Goal: Transaction & Acquisition: Purchase product/service

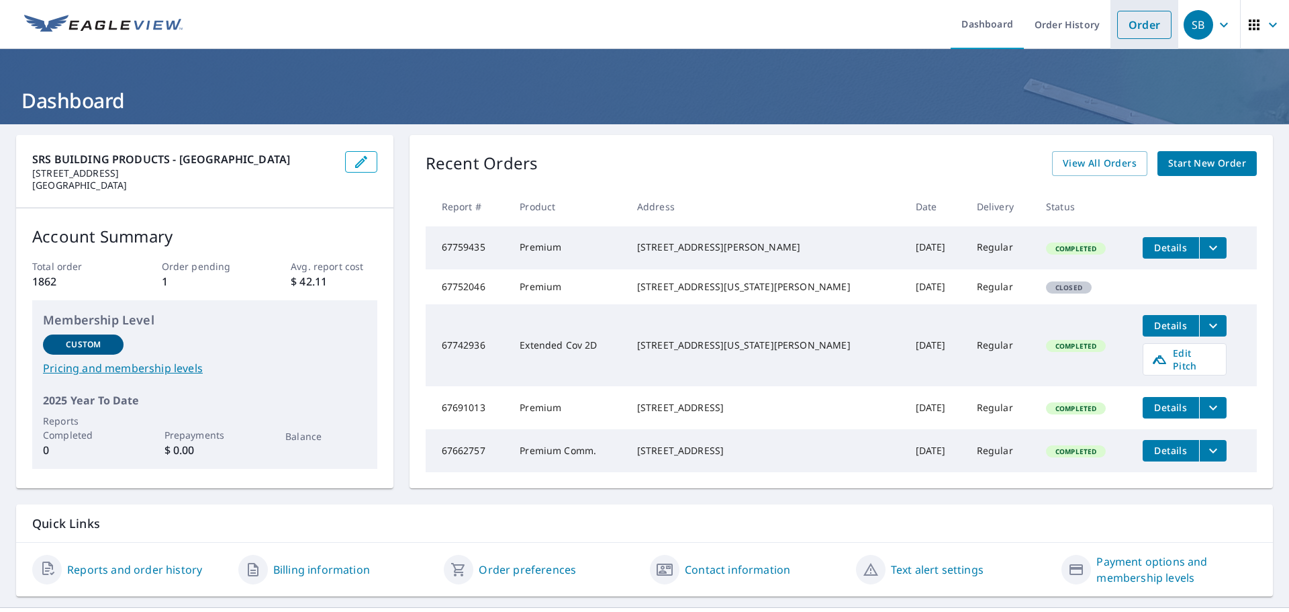
click at [1152, 34] on link "Order" at bounding box center [1144, 25] width 54 height 28
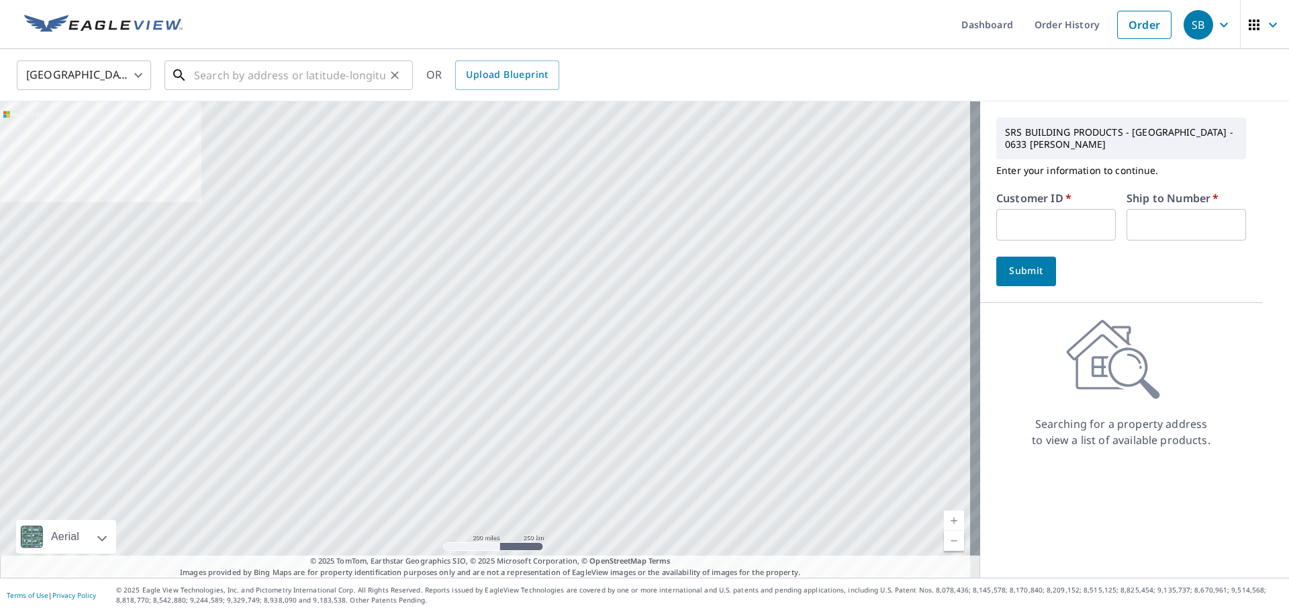
click at [304, 73] on input "text" at bounding box center [289, 75] width 191 height 38
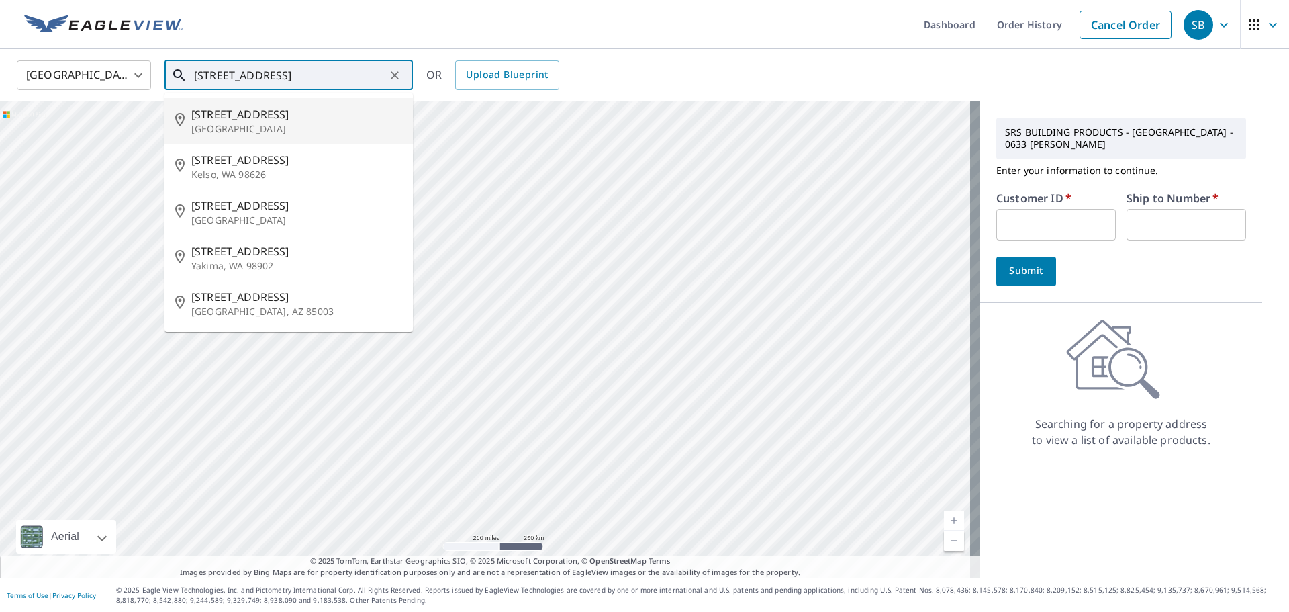
click at [226, 122] on p "[GEOGRAPHIC_DATA]" at bounding box center [296, 128] width 211 height 13
type input "[STREET_ADDRESS]"
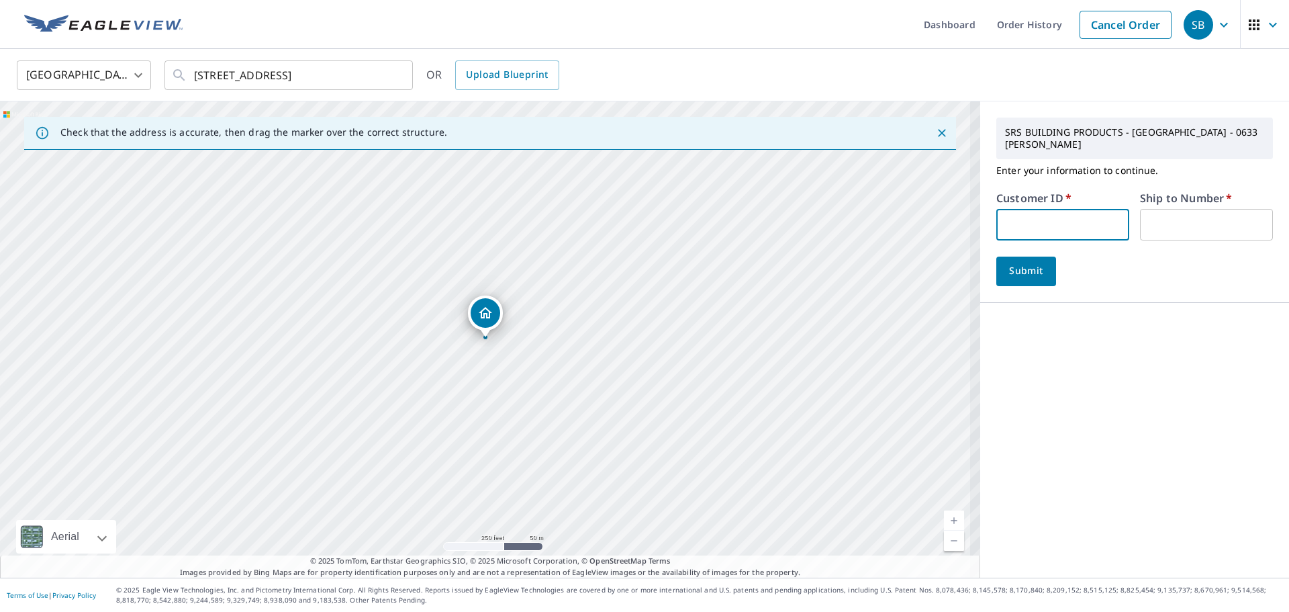
click at [997, 209] on input "text" at bounding box center [1063, 225] width 133 height 32
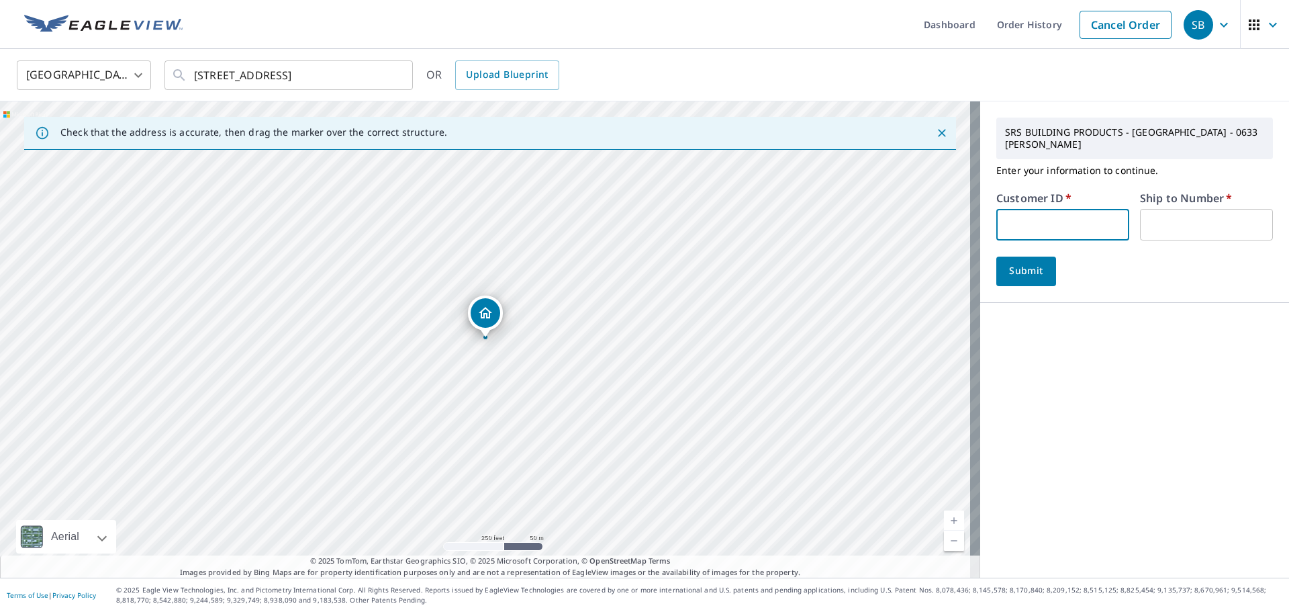
paste input "S012798"
type input "S012798"
click at [1205, 214] on input "text" at bounding box center [1206, 225] width 133 height 32
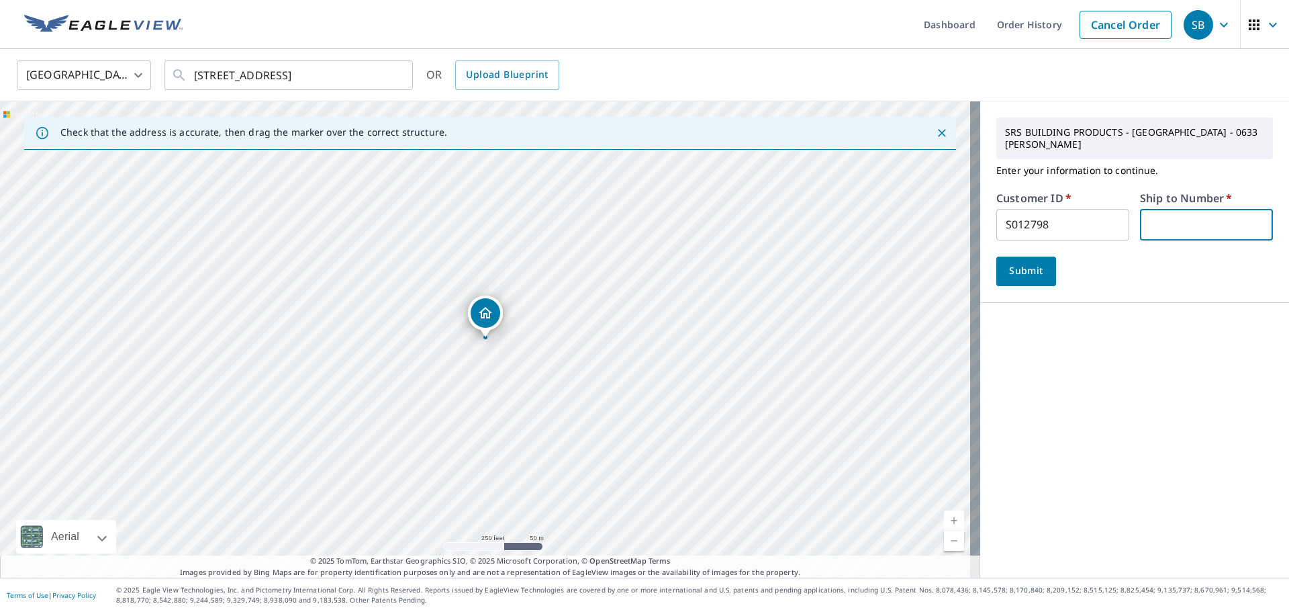
type input "1"
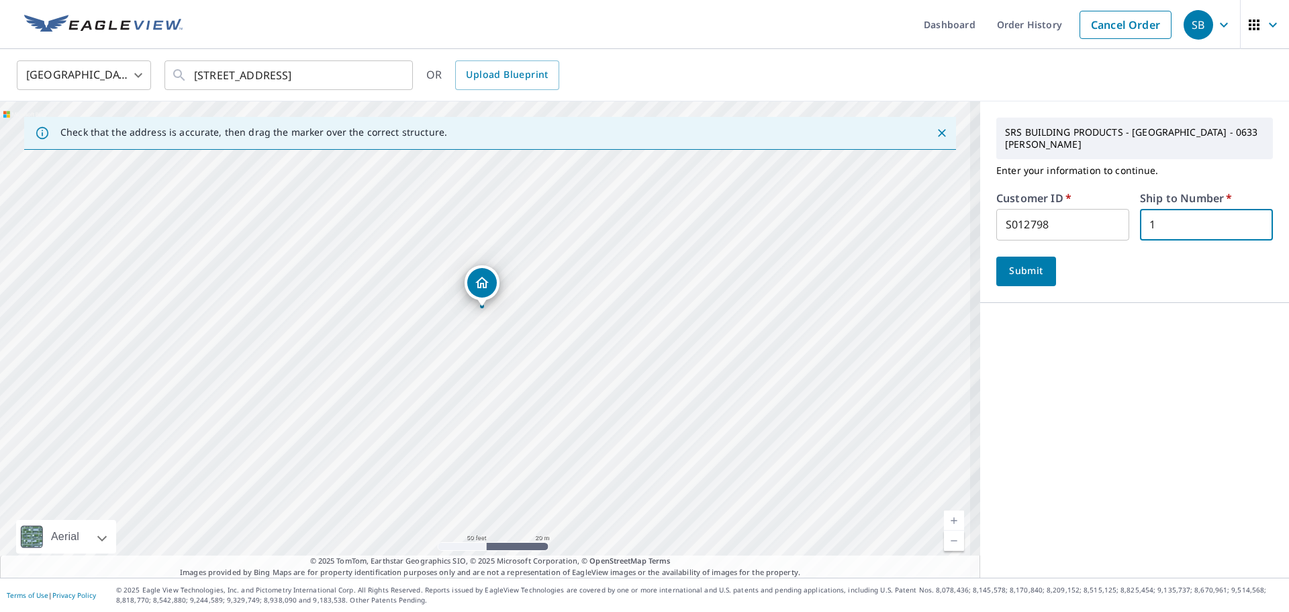
drag, startPoint x: 533, startPoint y: 359, endPoint x: 543, endPoint y: 295, distance: 64.5
click at [543, 295] on div "[STREET_ADDRESS]" at bounding box center [490, 339] width 980 height 476
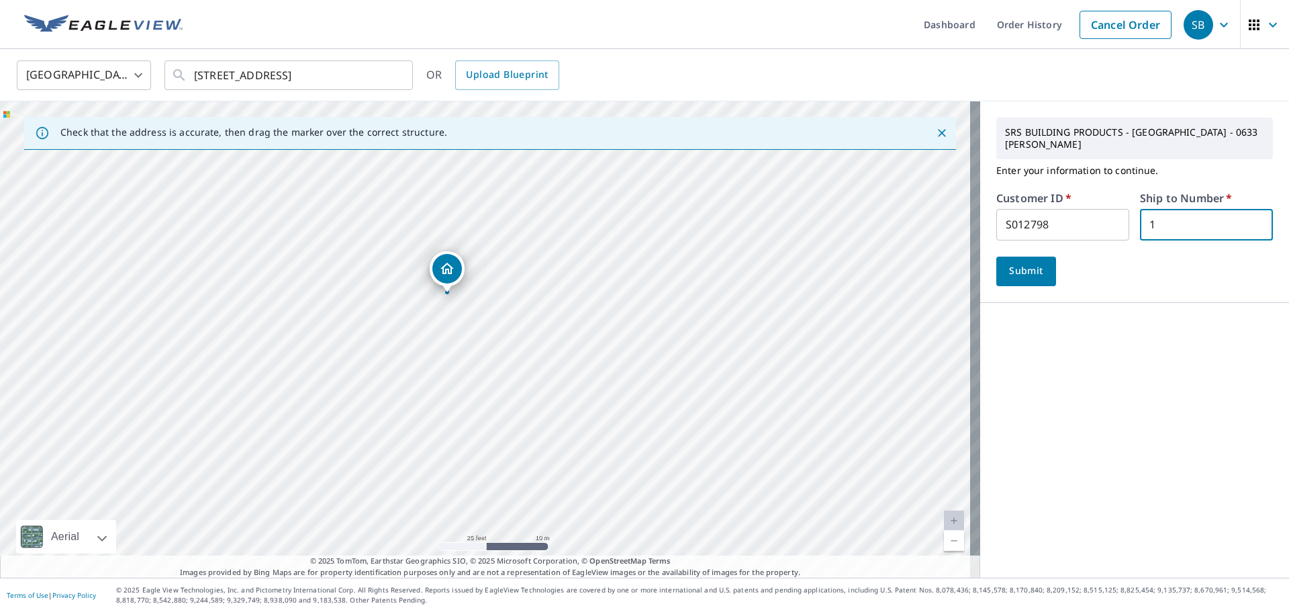
click at [1007, 263] on span "Submit" at bounding box center [1026, 271] width 38 height 17
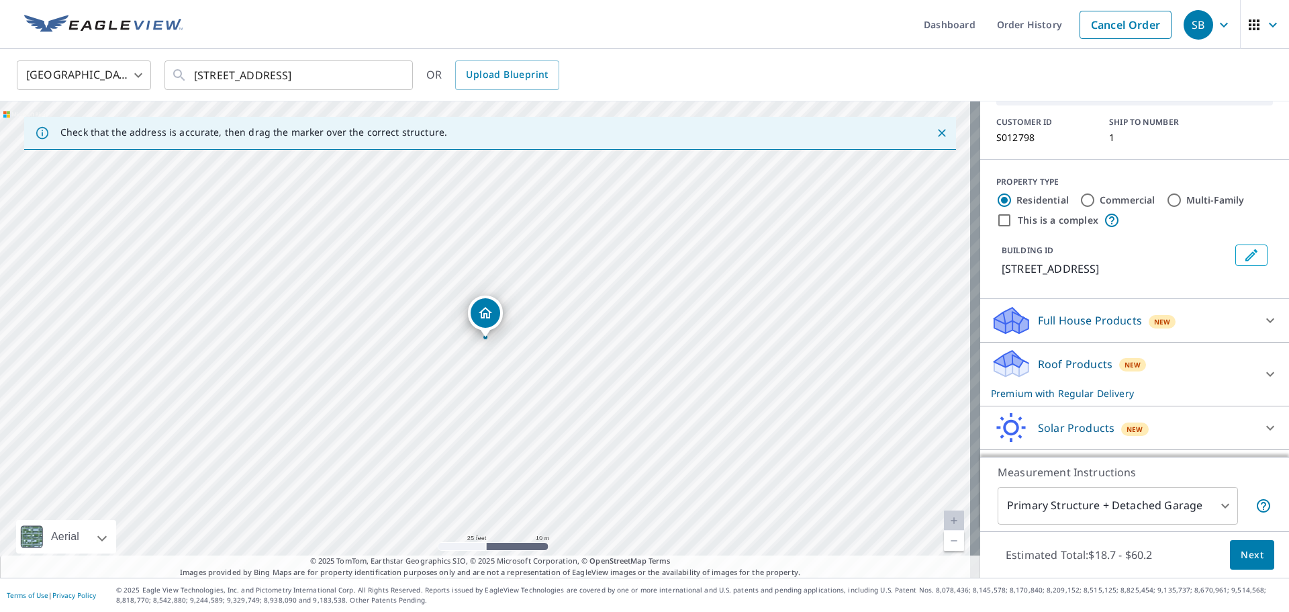
scroll to position [117, 0]
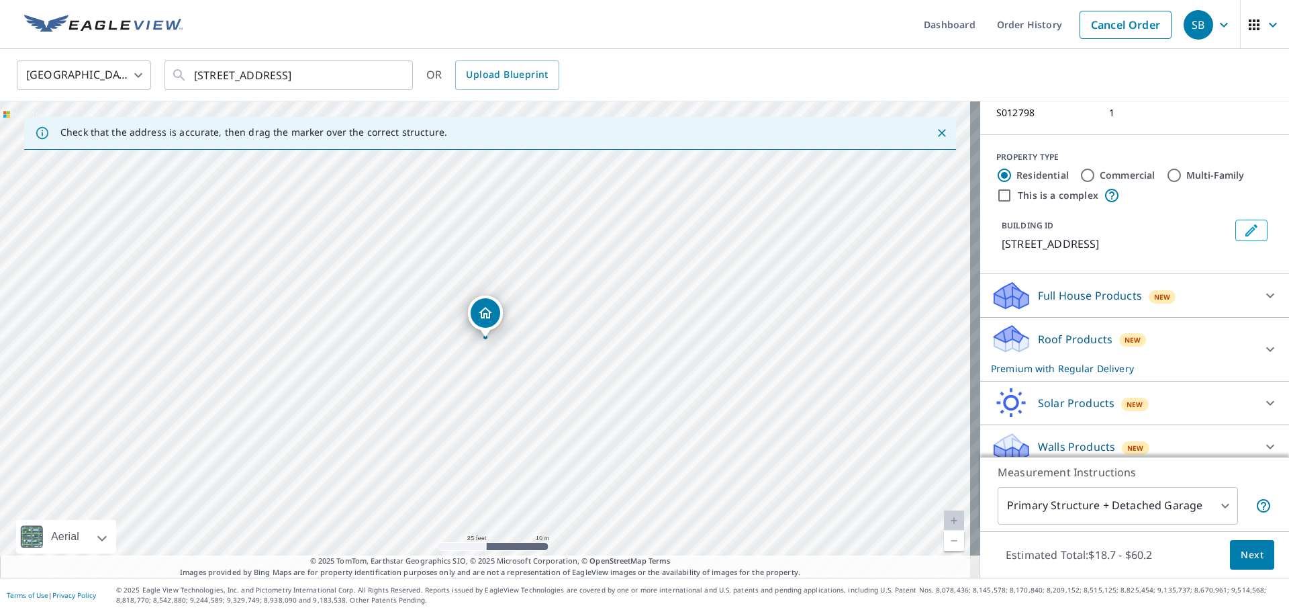
click at [1179, 336] on div "Roof Products New Premium with Regular Delivery" at bounding box center [1122, 349] width 263 height 52
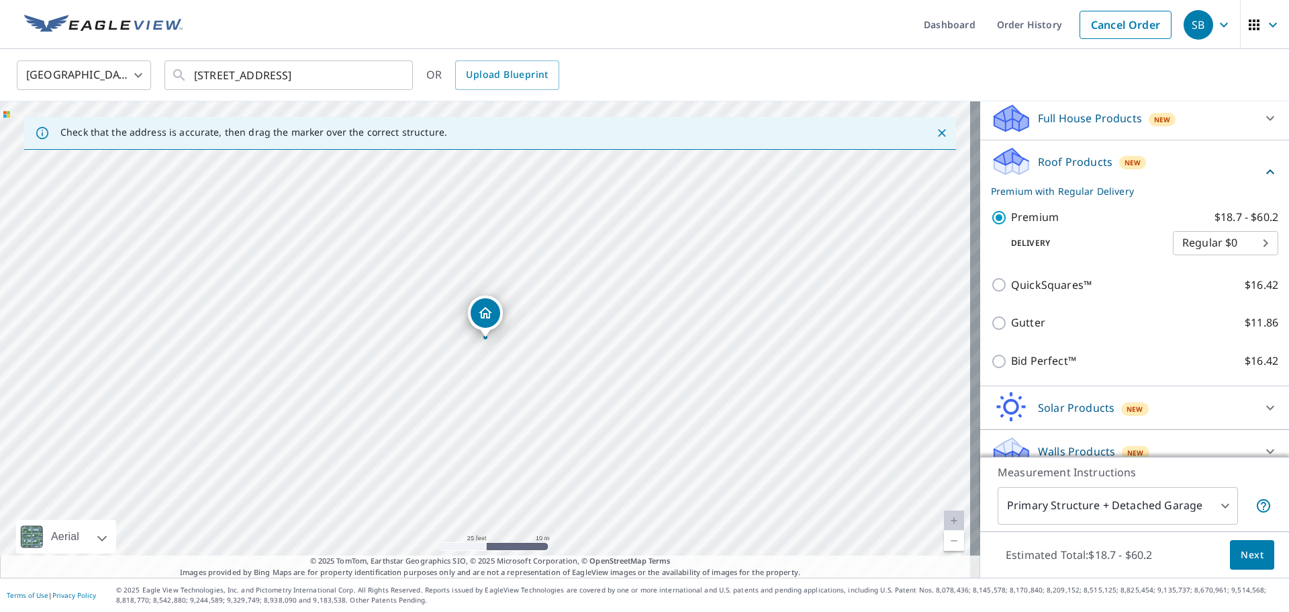
scroll to position [299, 0]
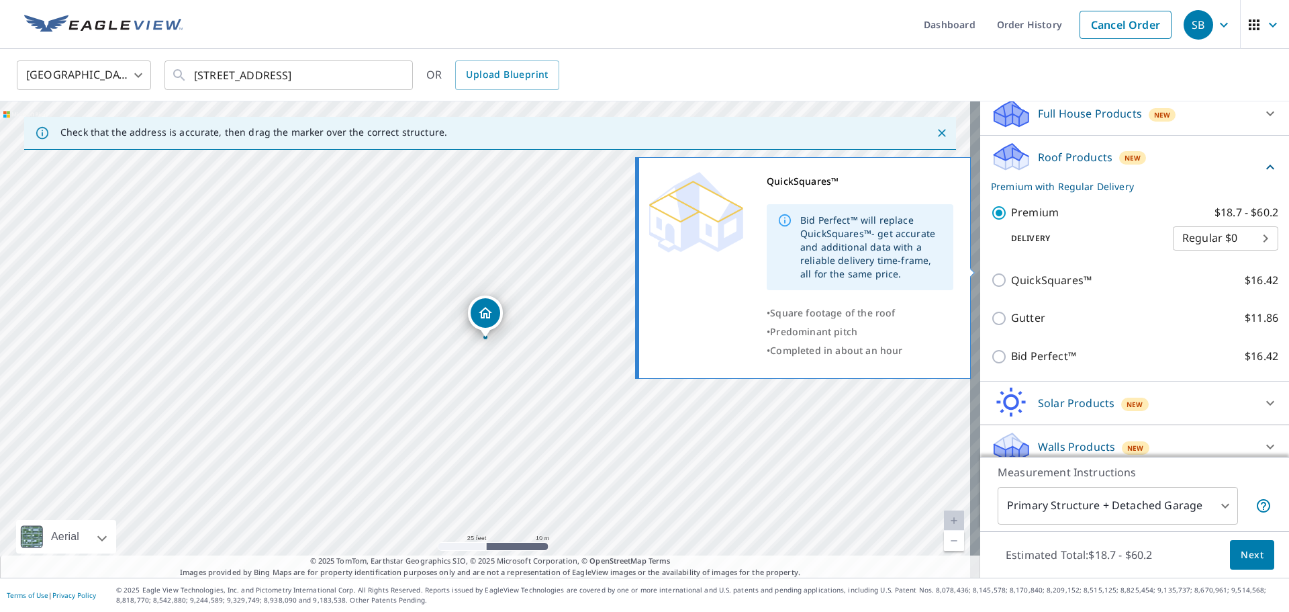
click at [991, 272] on input "QuickSquares™ $16.42" at bounding box center [1001, 280] width 20 height 16
checkbox input "true"
checkbox input "false"
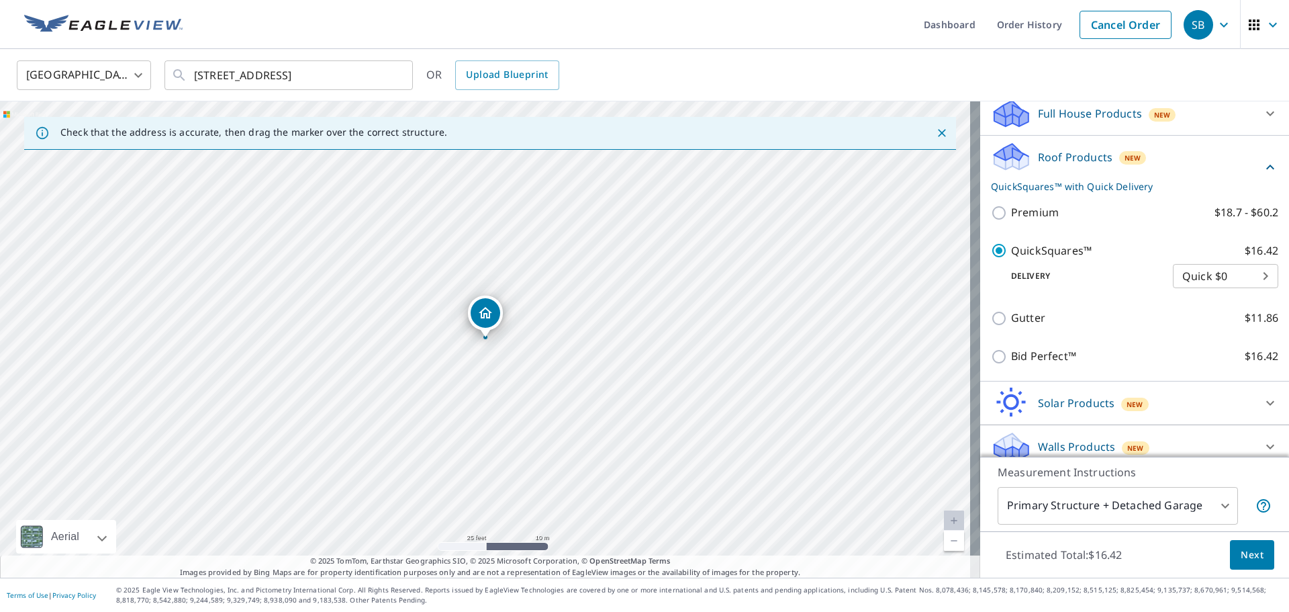
click at [1241, 559] on span "Next" at bounding box center [1252, 555] width 23 height 17
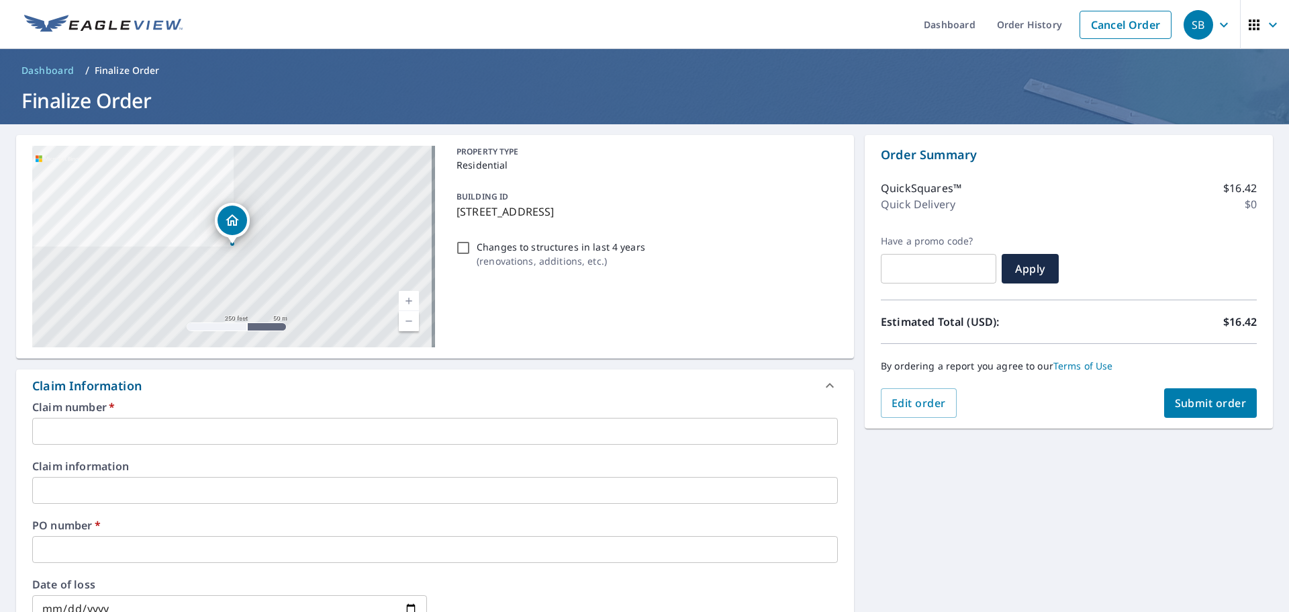
click at [175, 445] on div "Claim number   * ​ Claim information ​ PO number   * ​ Date of loss ​ Cat ID ​" at bounding box center [435, 547] width 838 height 291
click at [165, 430] on input "text" at bounding box center [435, 431] width 806 height 27
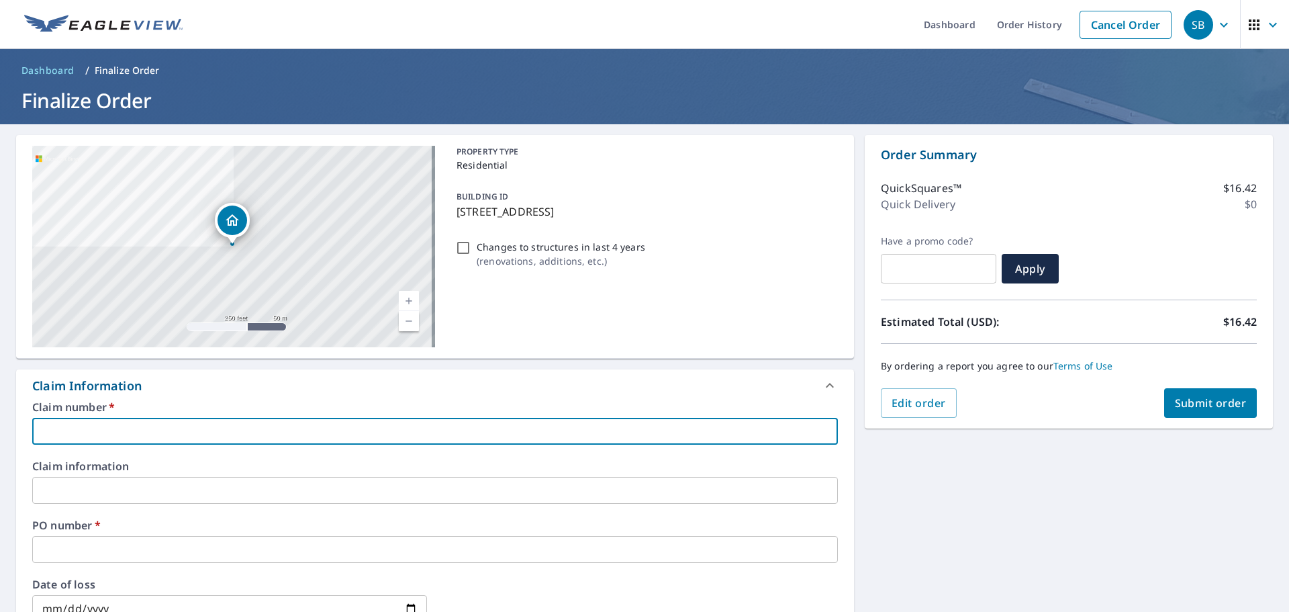
type input "T"
checkbox input "true"
type input "TW Roofing"
checkbox input "true"
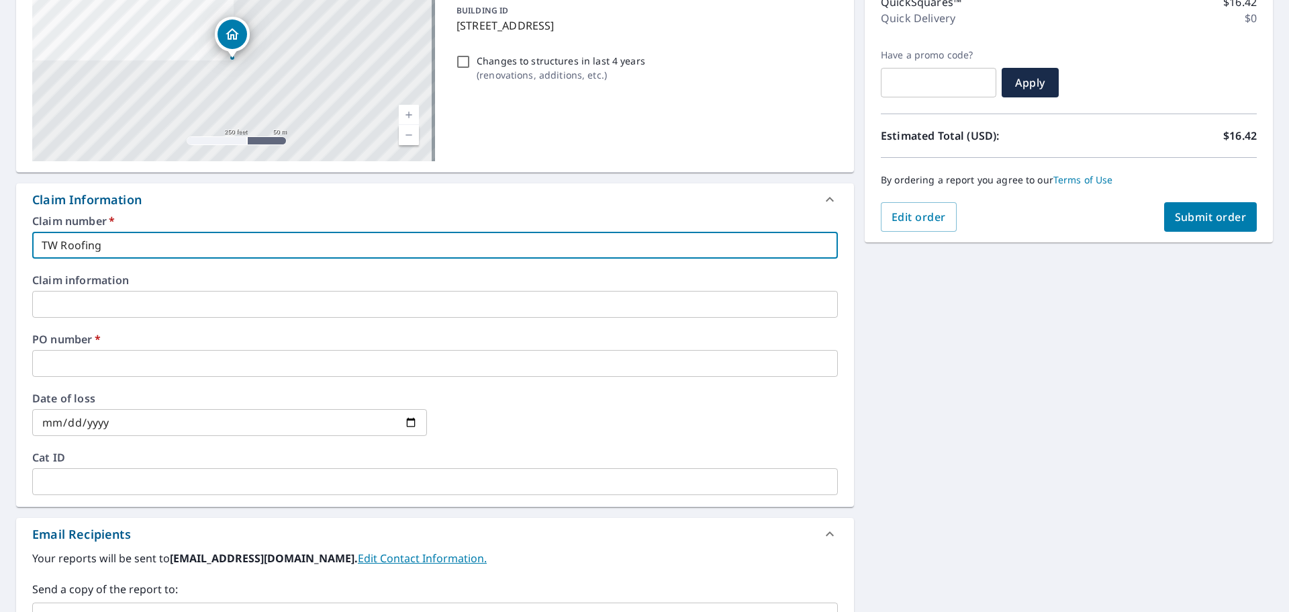
scroll to position [201, 0]
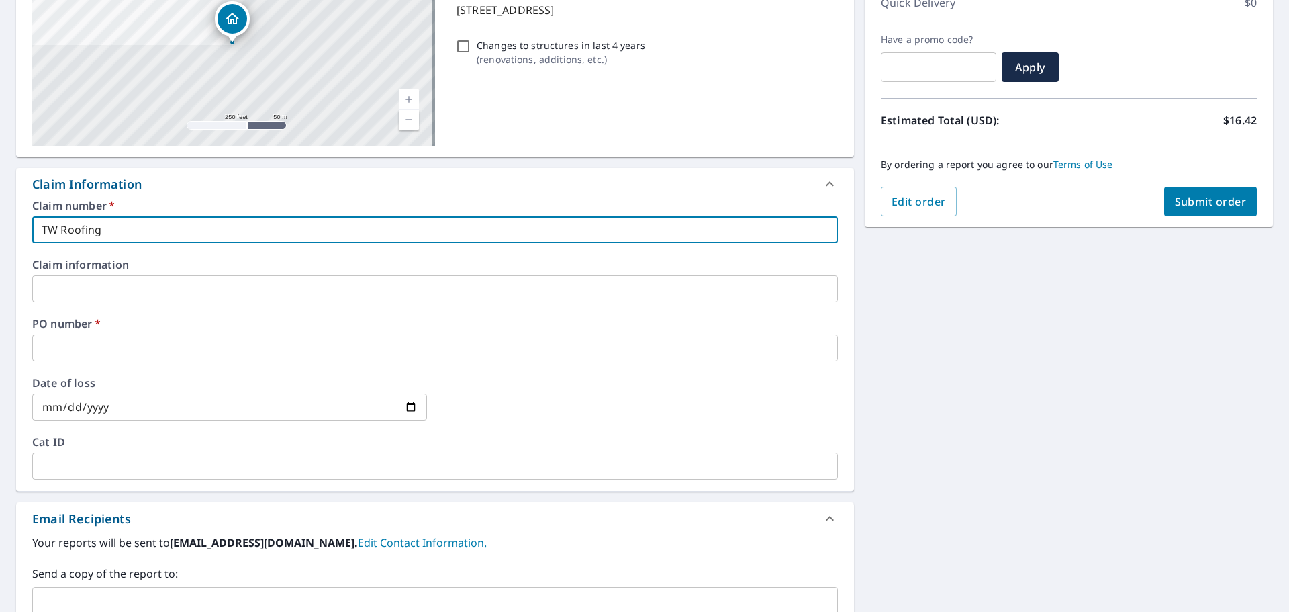
click at [105, 345] on input "text" at bounding box center [435, 347] width 806 height 27
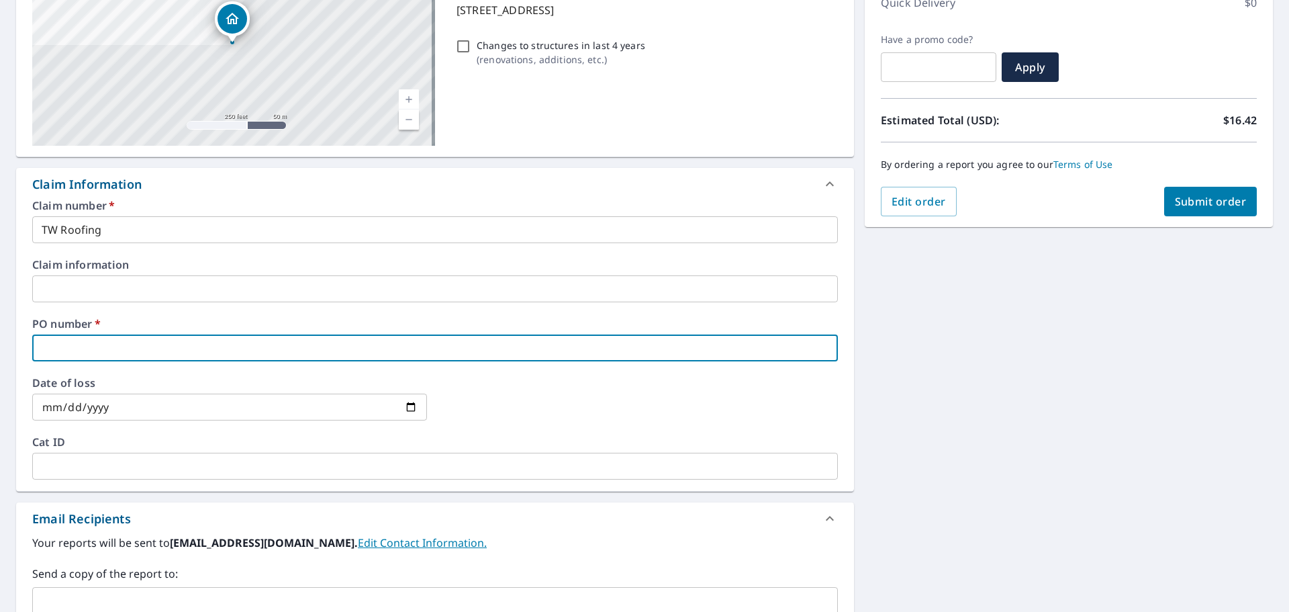
type input "9"
checkbox input "true"
type input "91"
checkbox input "true"
type input "914"
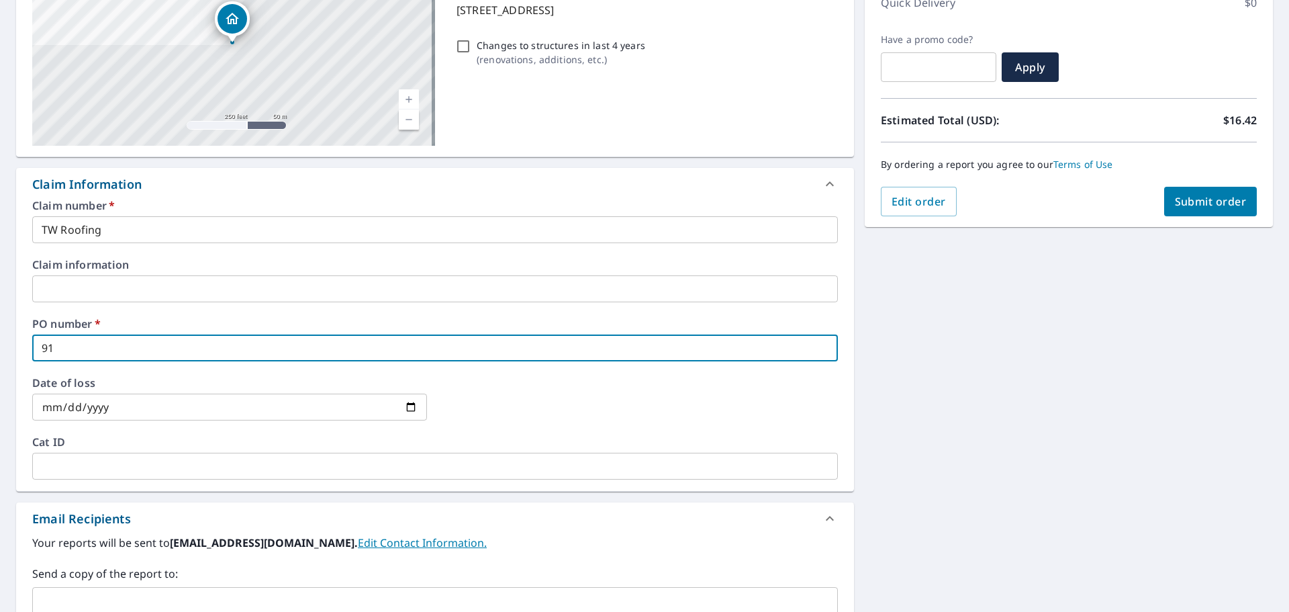
checkbox input "true"
type input "914"
checkbox input "true"
type input "914 s"
checkbox input "true"
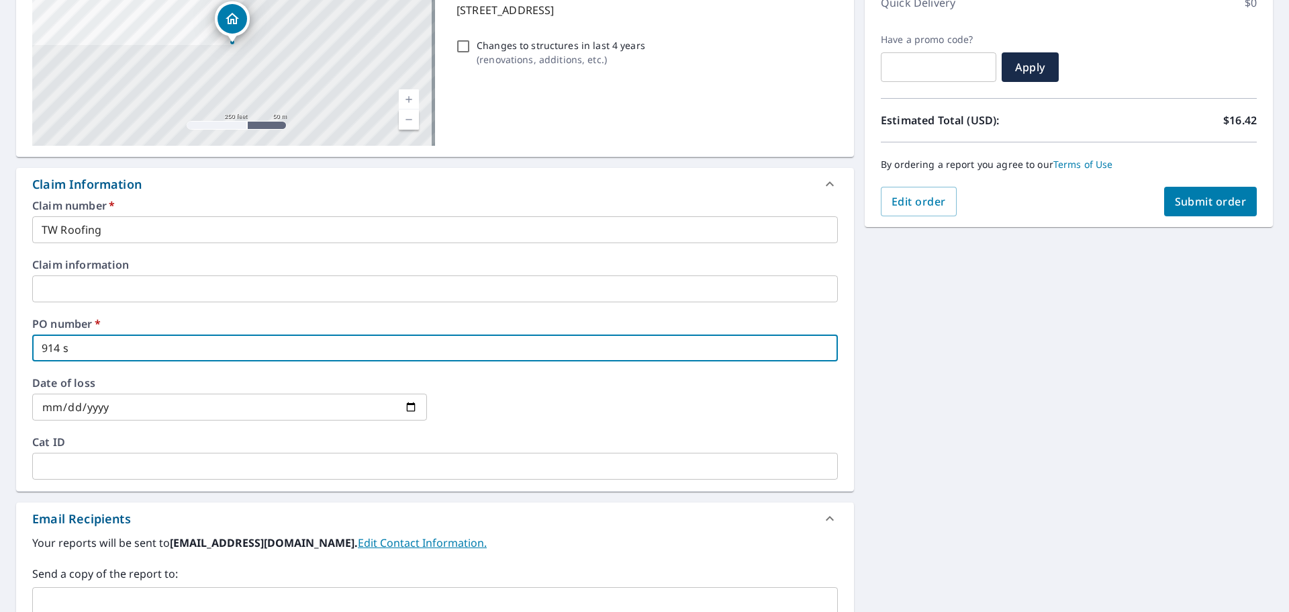
type input "914"
checkbox input "true"
type input "914 S"
checkbox input "true"
type input "914 S"
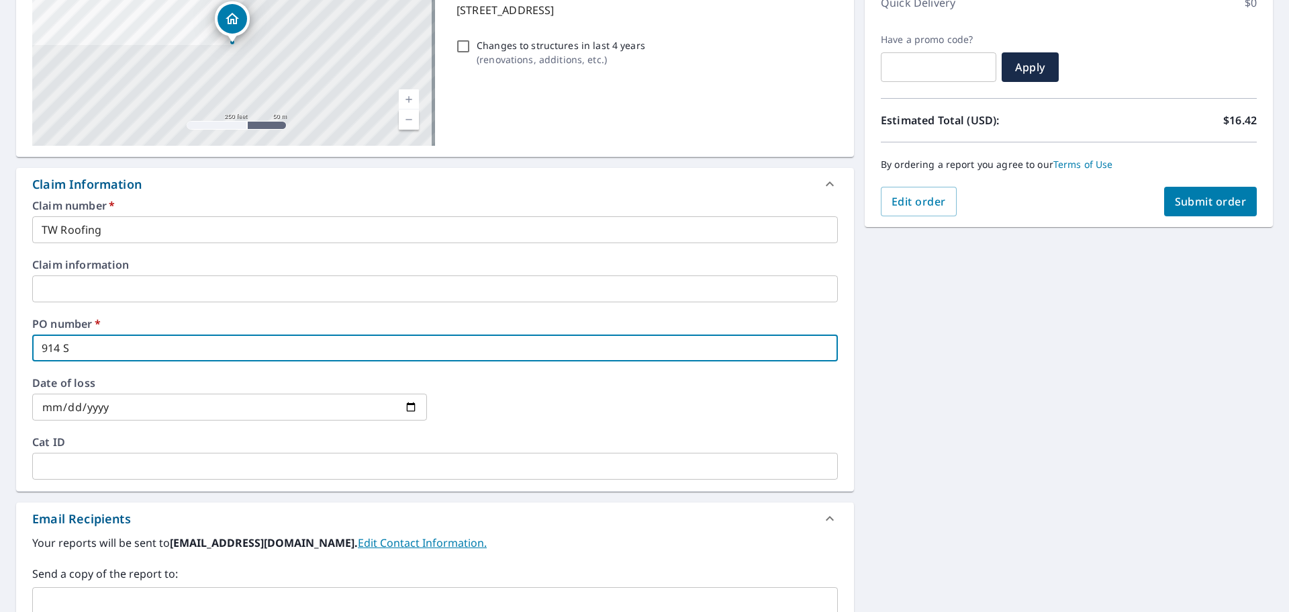
checkbox input "true"
type input "914 S 1"
checkbox input "true"
type input "914 S 1s"
checkbox input "true"
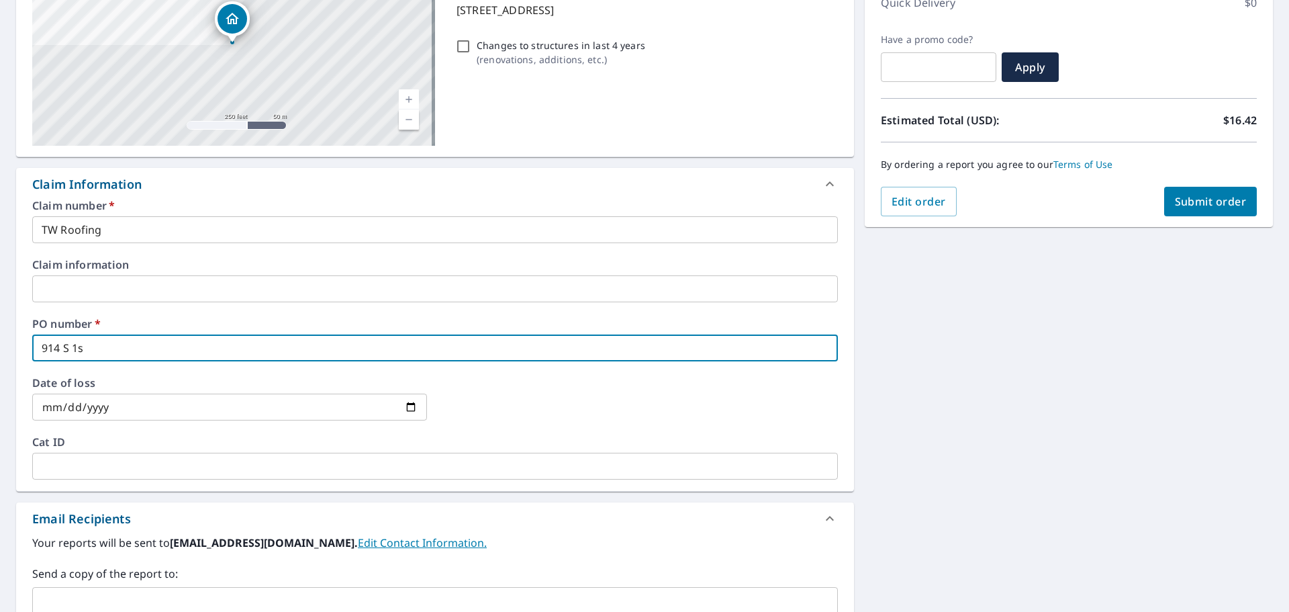
type input "914 S 1st"
checkbox input "true"
type input "914 S 1st"
checkbox input "true"
type input "914 S 1st A"
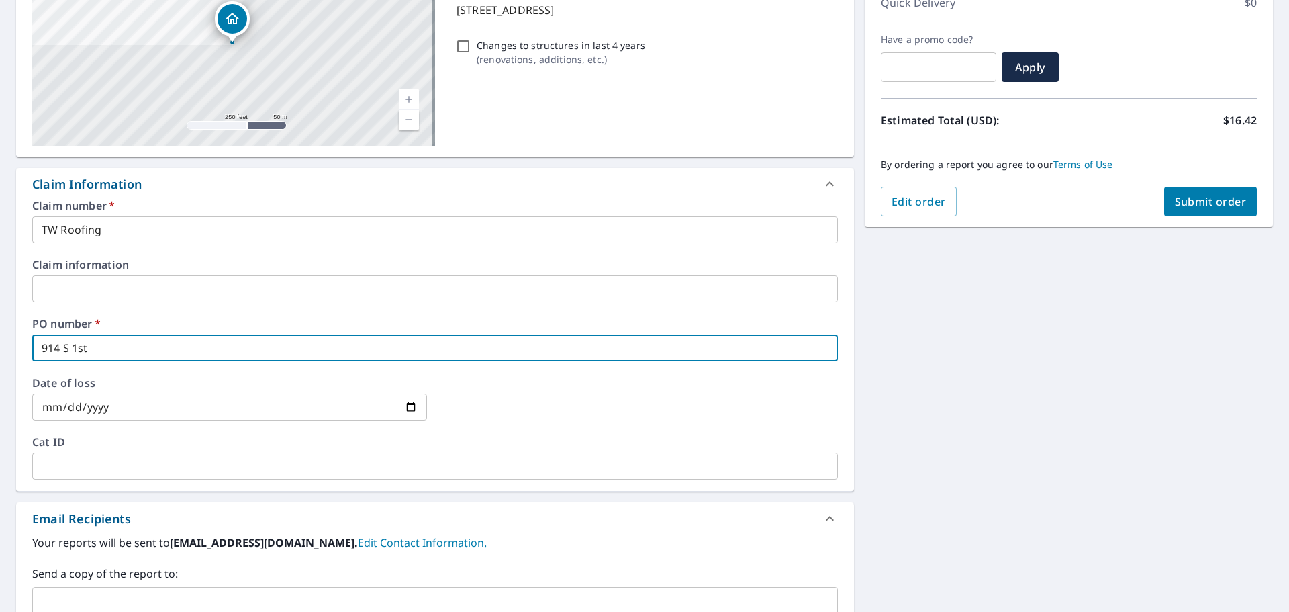
checkbox input "true"
type input "[STREET_ADDRESS]"
checkbox input "true"
type input "[STREET_ADDRESS]"
checkbox input "true"
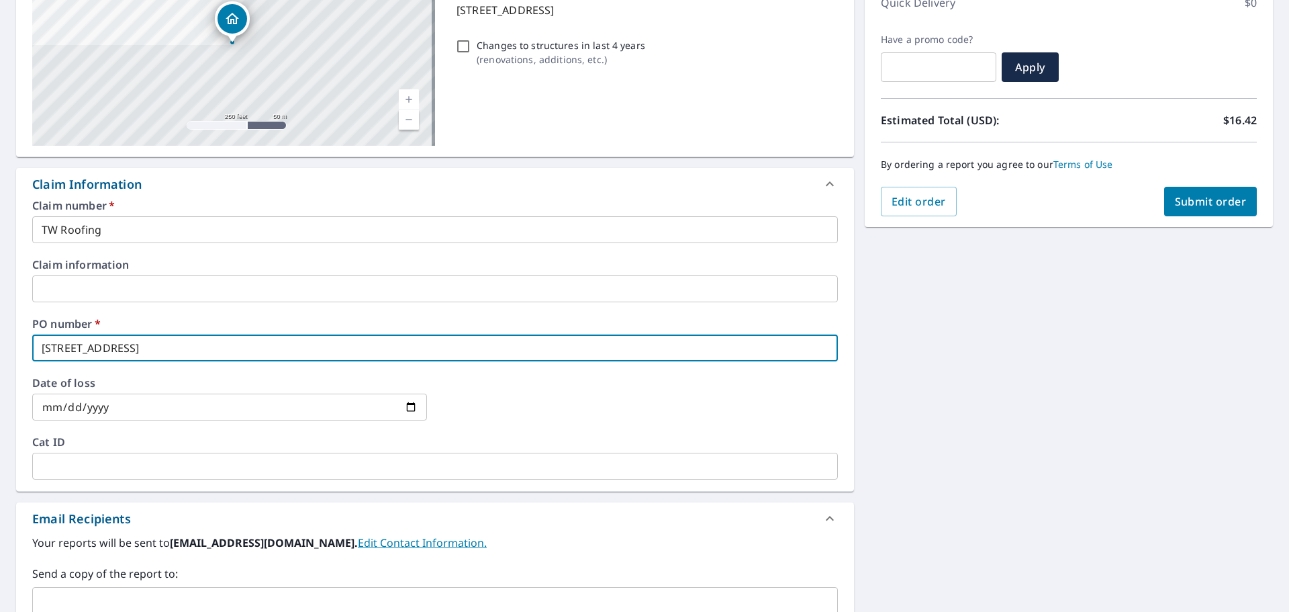
type input "[STREET_ADDRESS]"
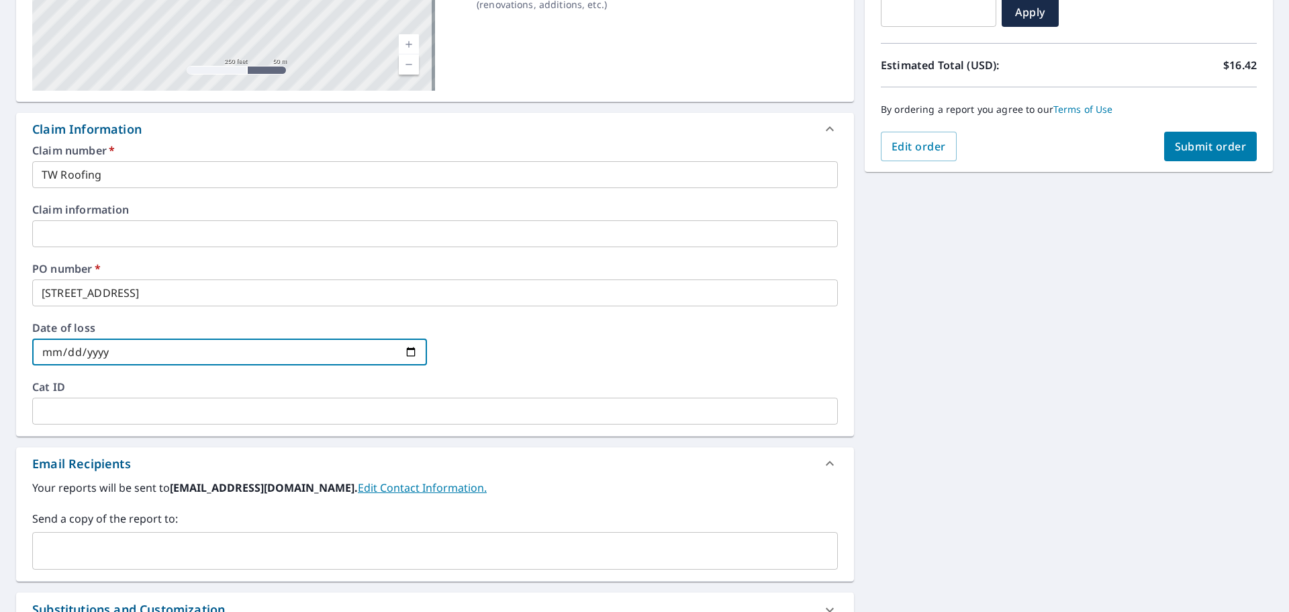
scroll to position [336, 0]
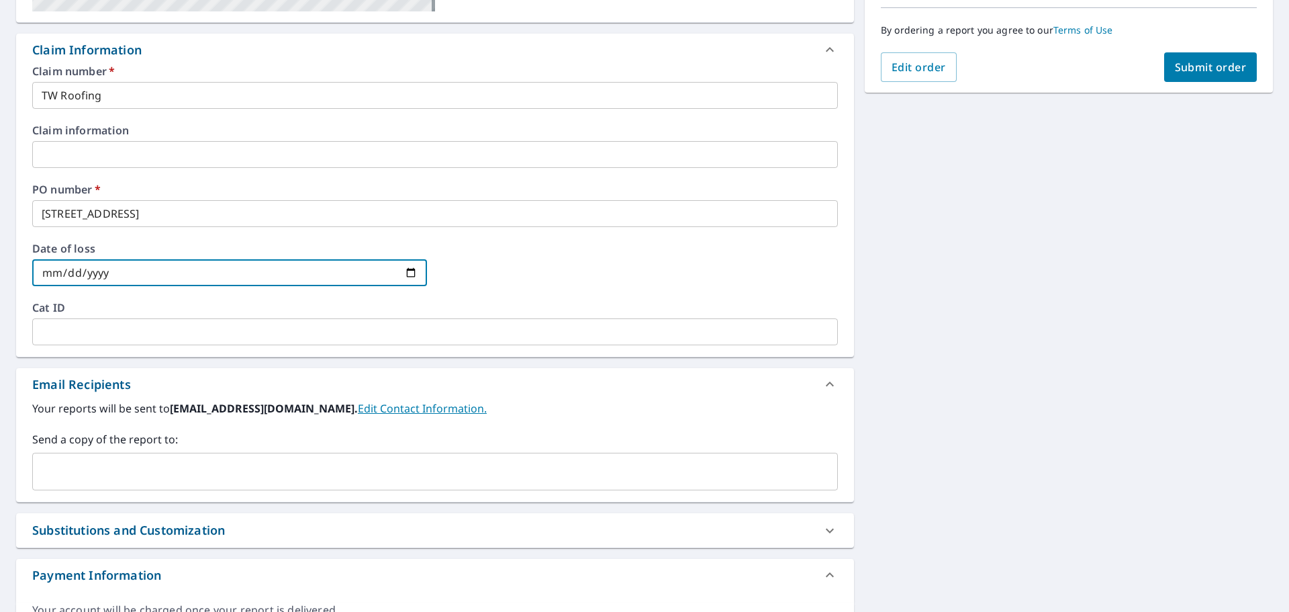
click at [116, 470] on input "text" at bounding box center [425, 472] width 774 height 26
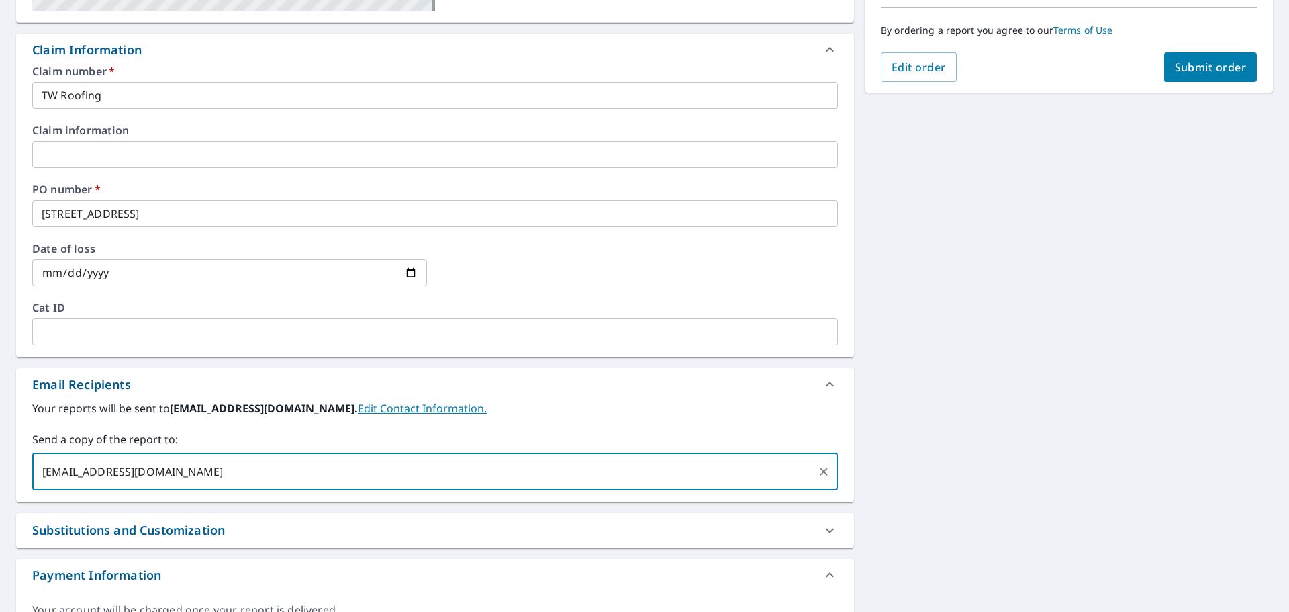
type input "[EMAIL_ADDRESS][DOMAIN_NAME]"
checkbox input "true"
click at [473, 416] on div "Your reports will be sent to [EMAIL_ADDRESS][DOMAIN_NAME]. Edit Contact Informa…" at bounding box center [435, 445] width 806 height 90
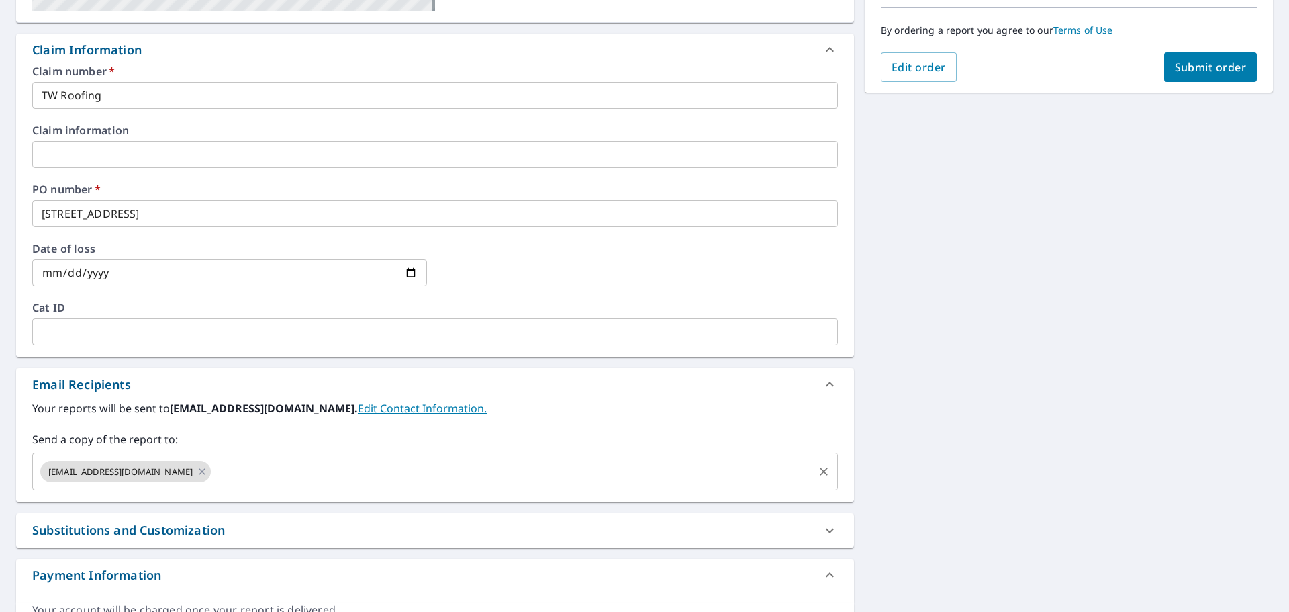
click at [234, 476] on input "text" at bounding box center [512, 472] width 599 height 26
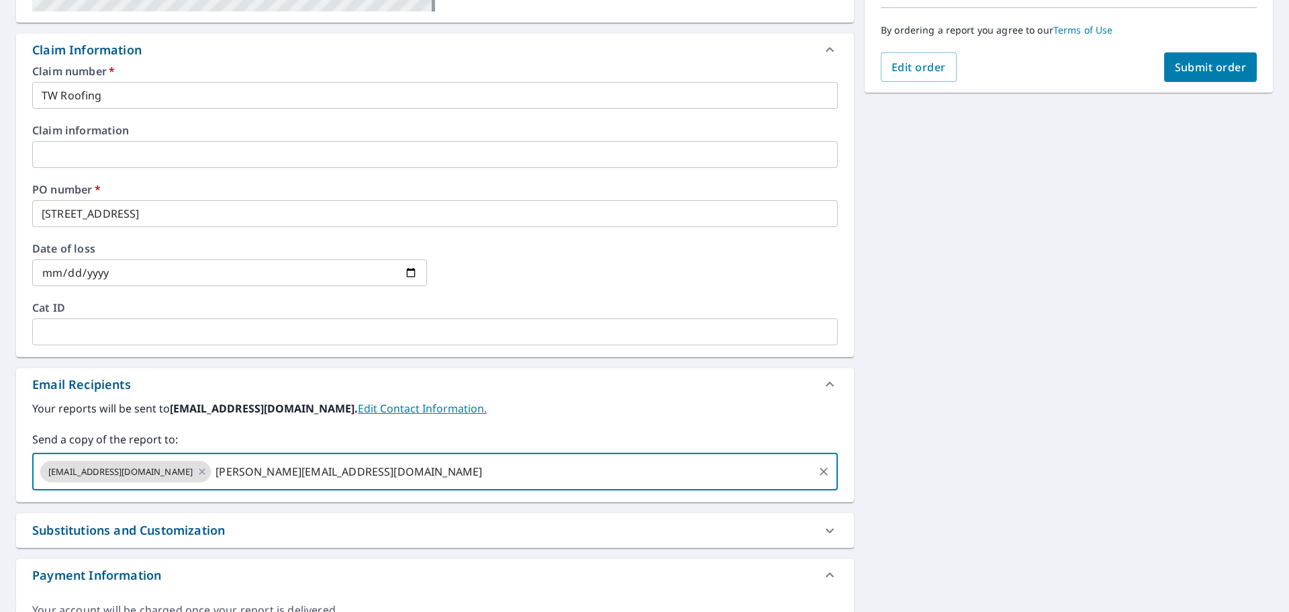
type input "[PERSON_NAME][EMAIL_ADDRESS][DOMAIN_NAME]"
click at [525, 420] on div "Your reports will be sent to [EMAIL_ADDRESS][DOMAIN_NAME]. Edit Contact Informa…" at bounding box center [435, 445] width 806 height 90
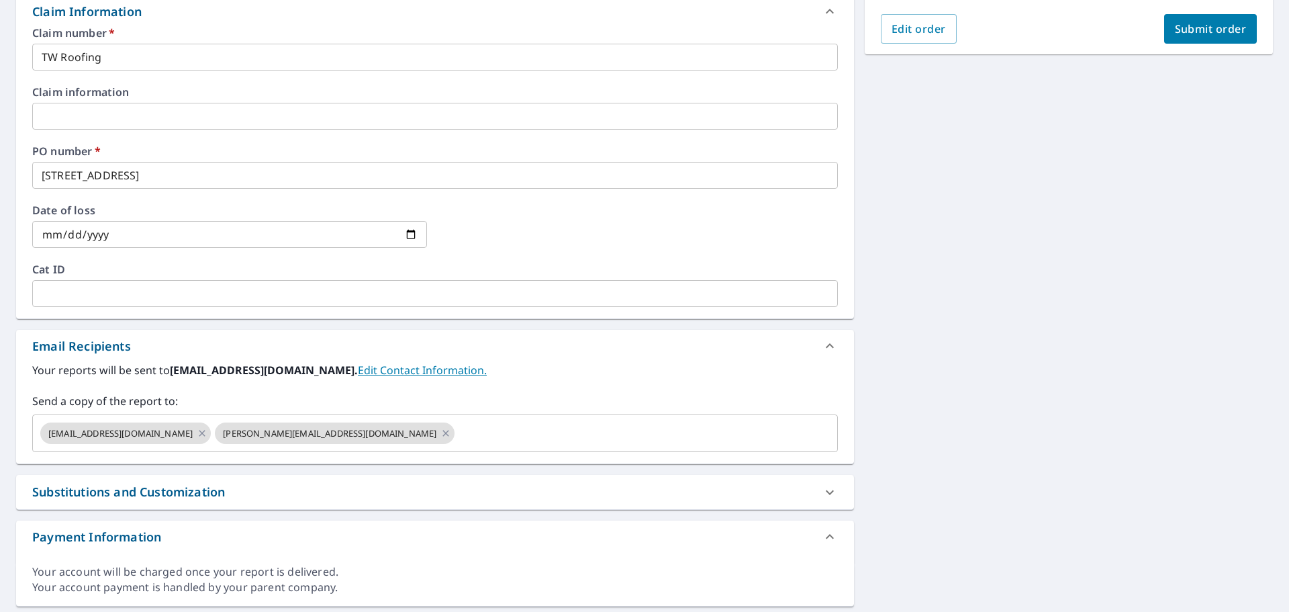
scroll to position [414, 0]
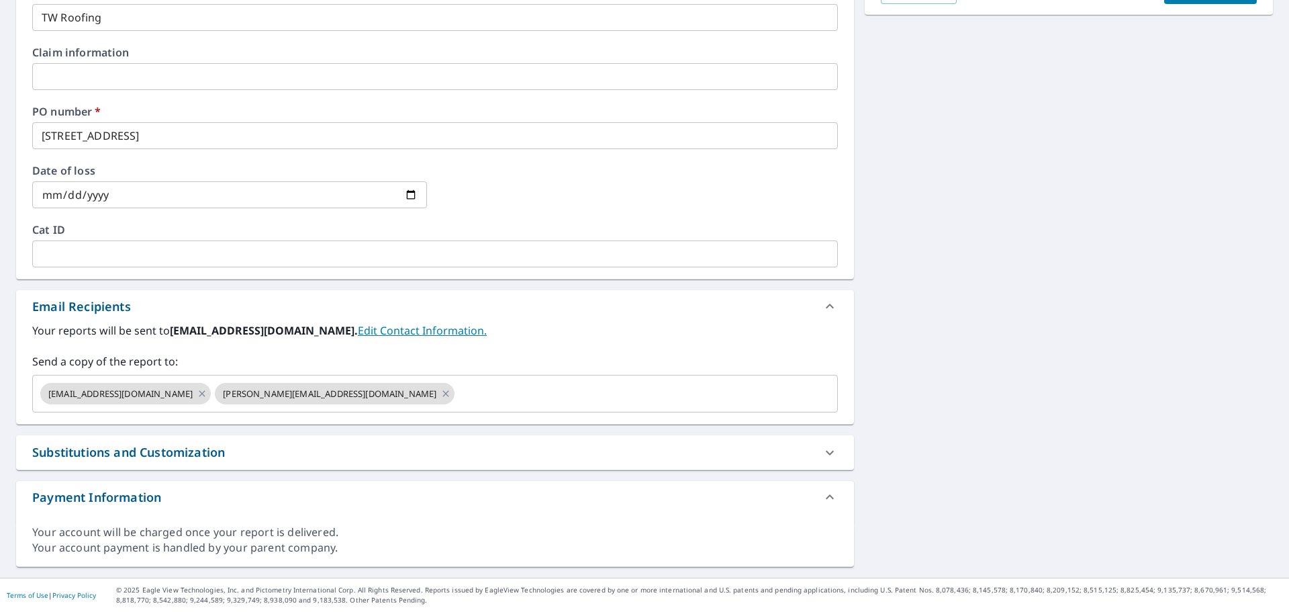
click at [235, 451] on div "Substitutions and Customization" at bounding box center [423, 452] width 782 height 18
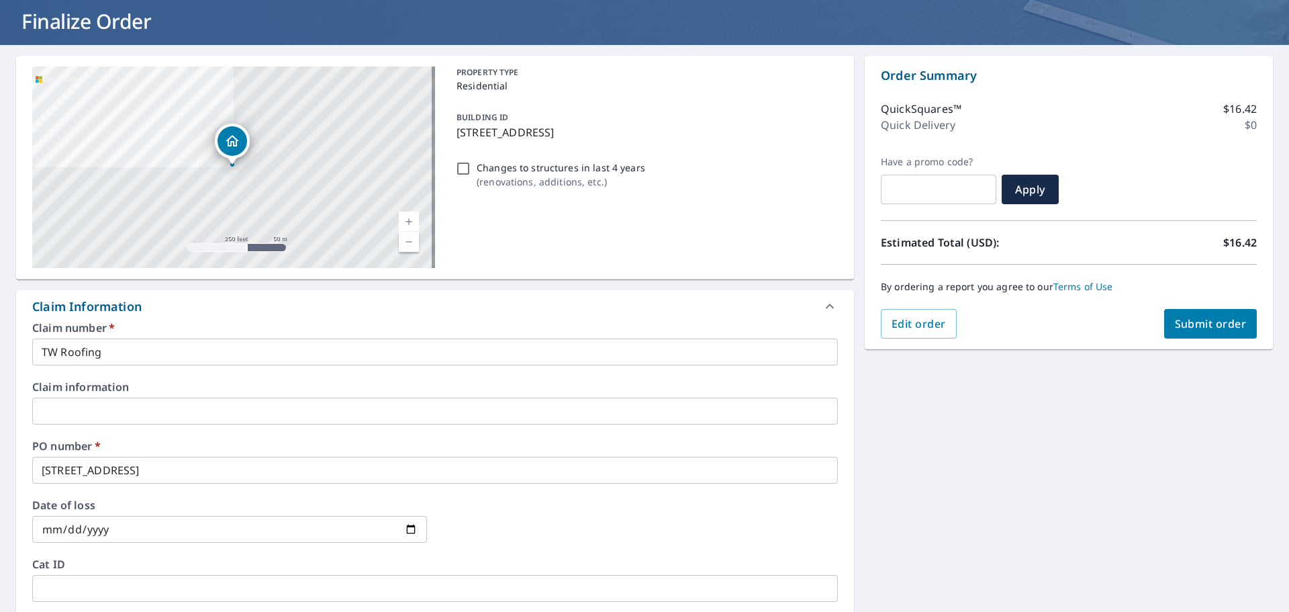
scroll to position [0, 0]
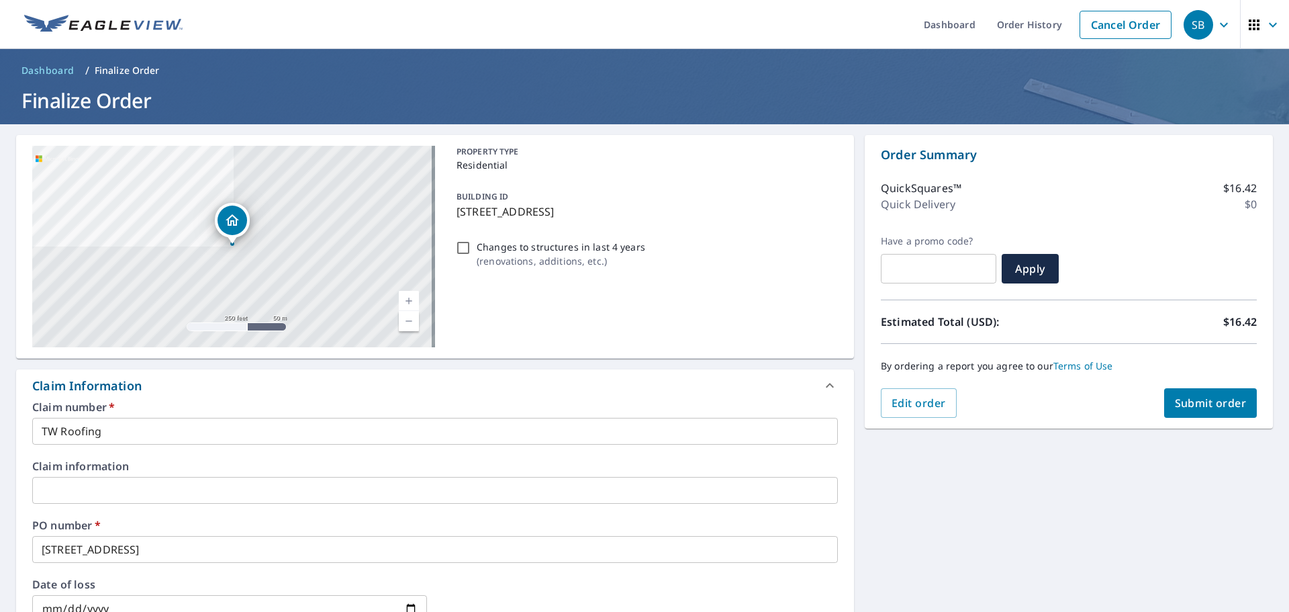
click at [1189, 400] on span "Submit order" at bounding box center [1211, 403] width 72 height 15
checkbox input "true"
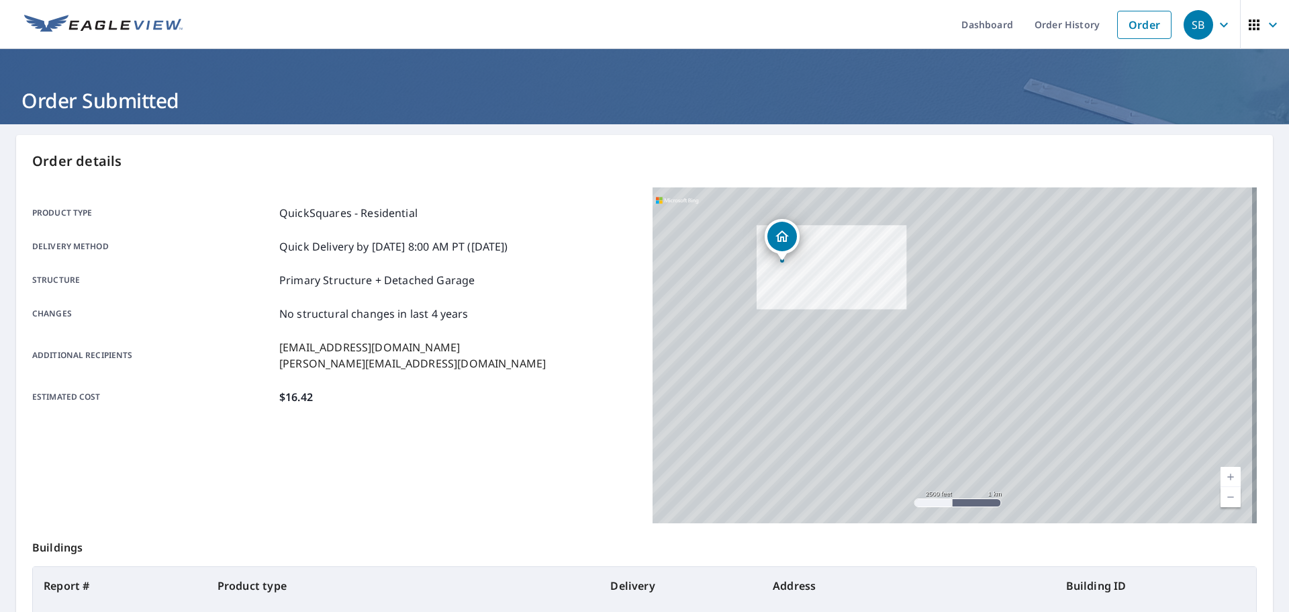
scroll to position [179, 0]
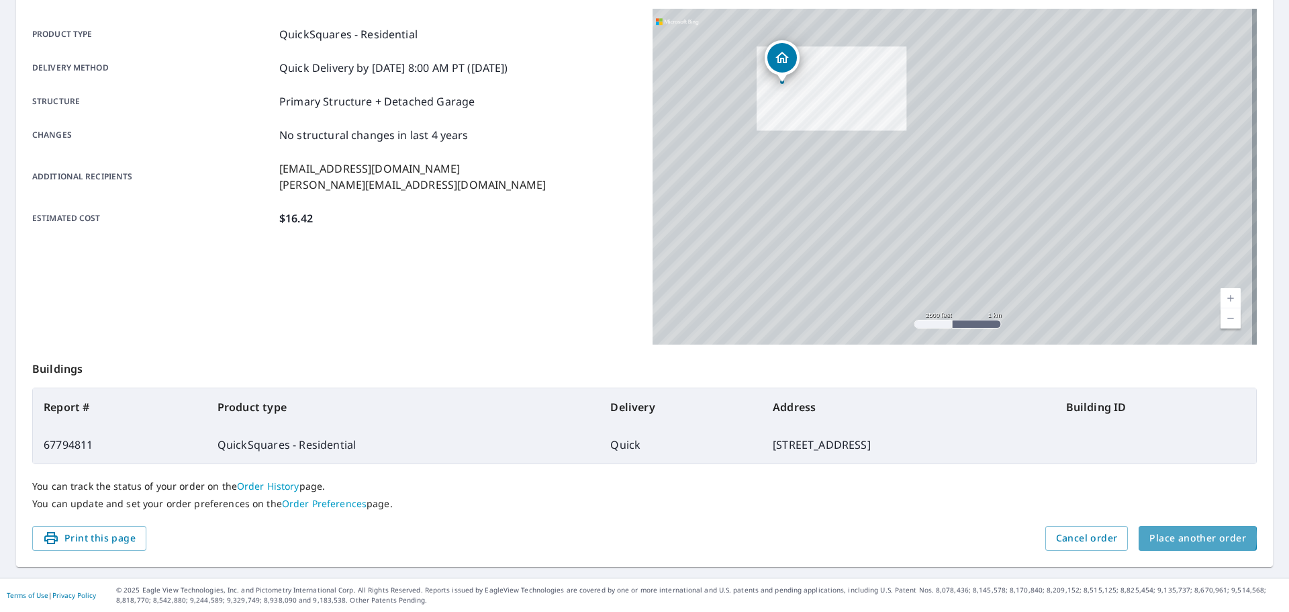
click at [1173, 537] on span "Place another order" at bounding box center [1198, 538] width 97 height 17
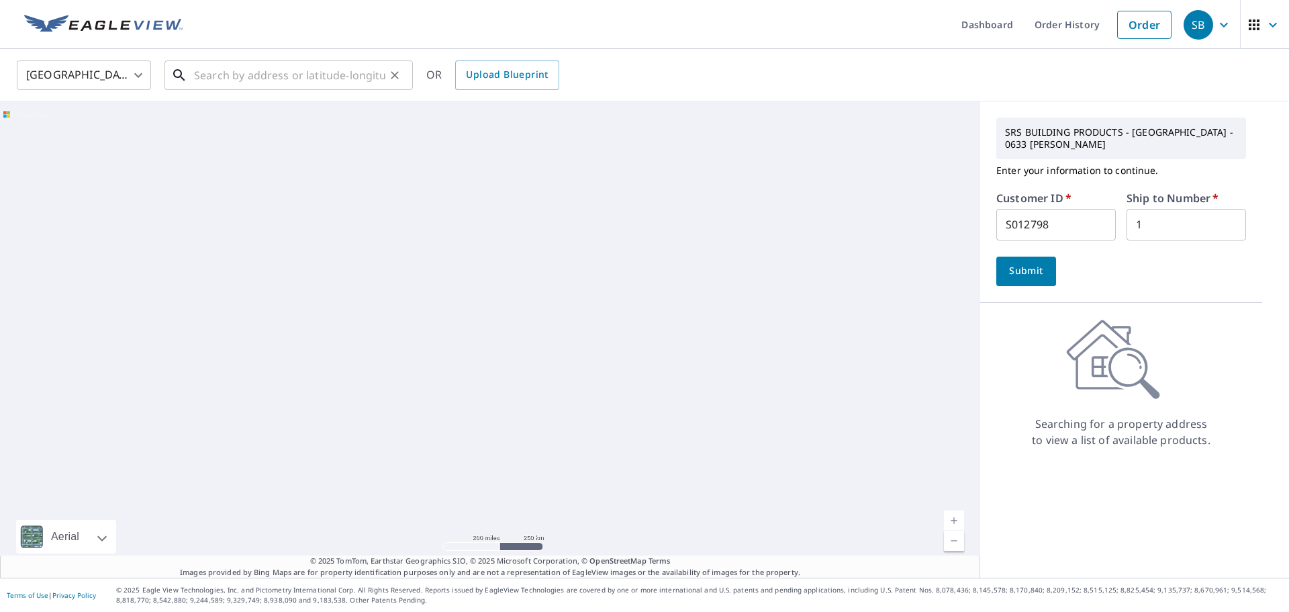
click at [277, 76] on input "text" at bounding box center [289, 75] width 191 height 38
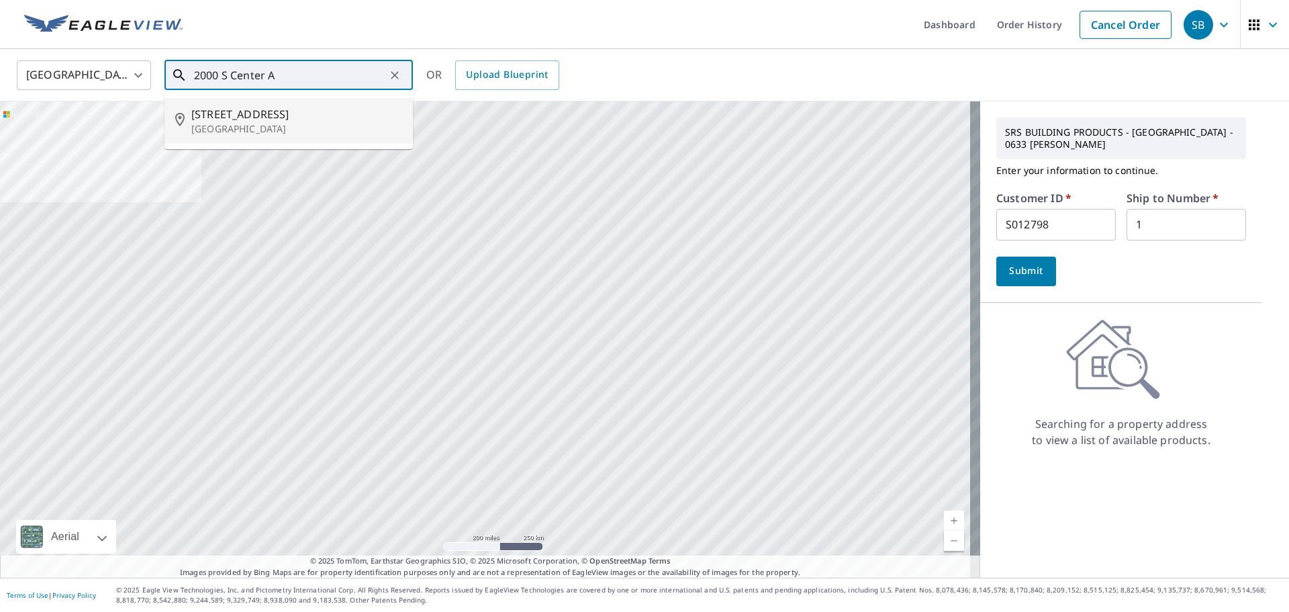
click at [235, 111] on span "[STREET_ADDRESS]" at bounding box center [296, 114] width 211 height 16
type input "[STREET_ADDRESS]"
